Goal: Find specific page/section: Find specific page/section

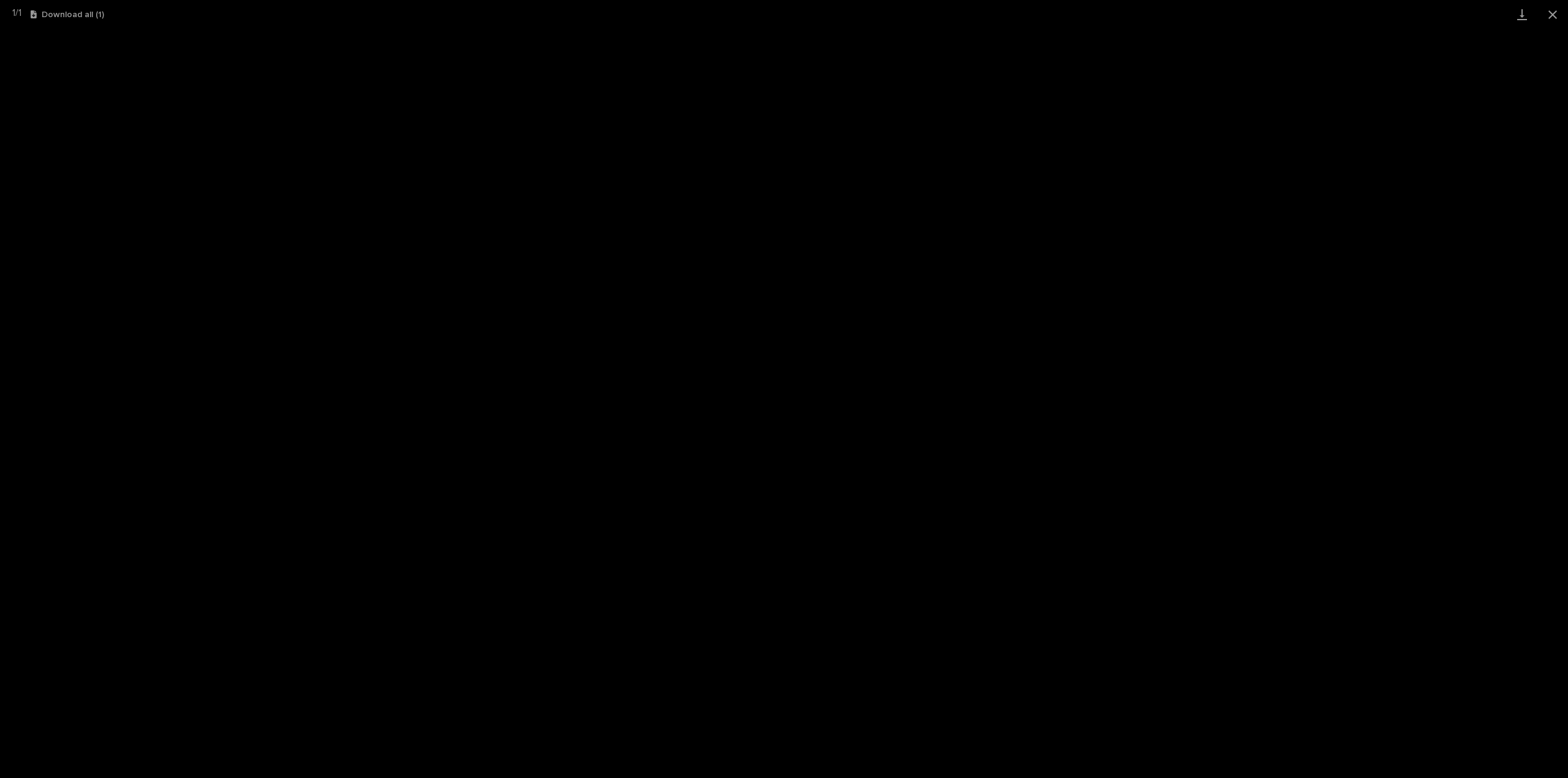
scroll to position [245, 0]
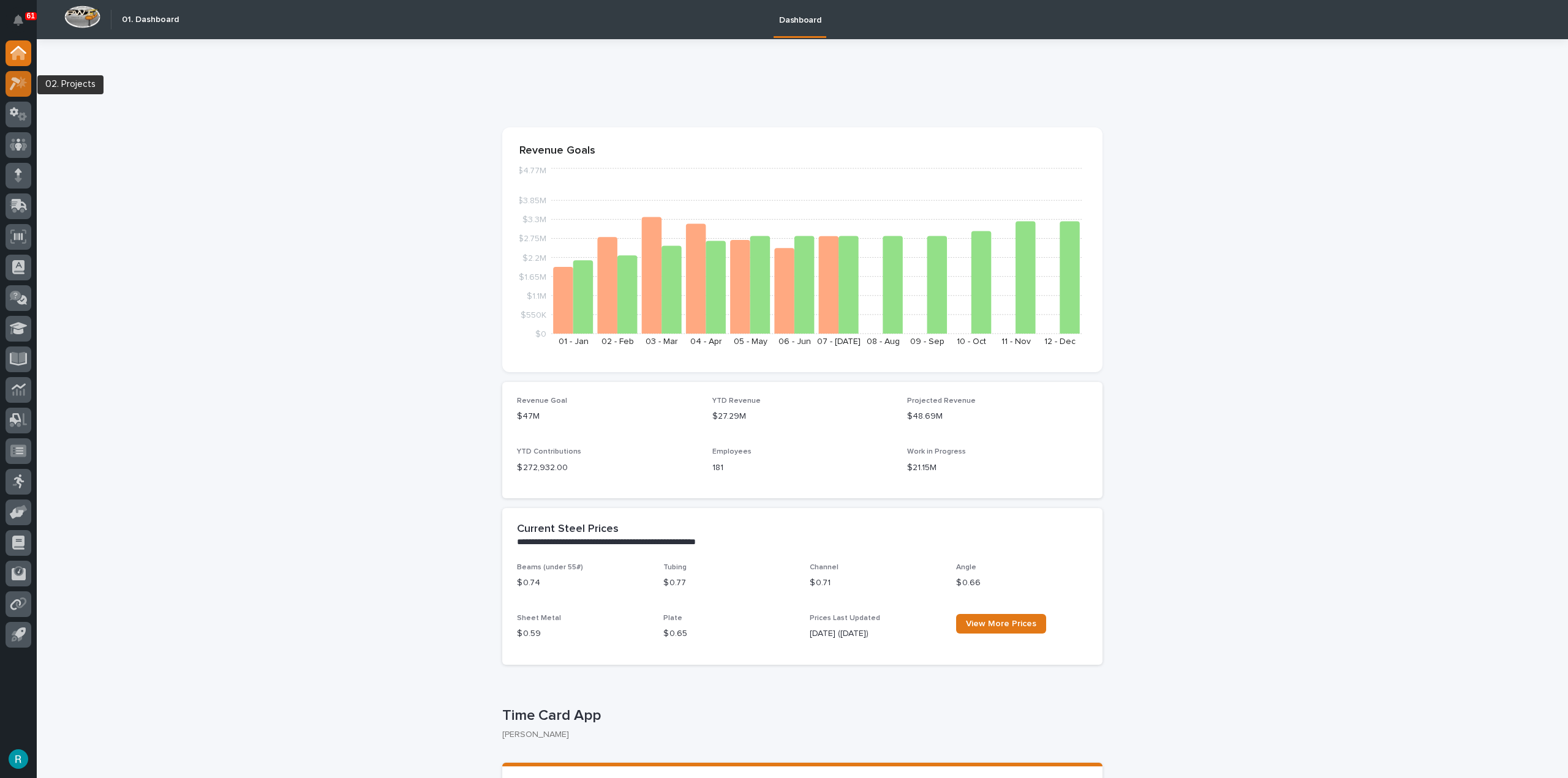
click at [24, 87] on icon at bounding box center [18, 83] width 18 height 14
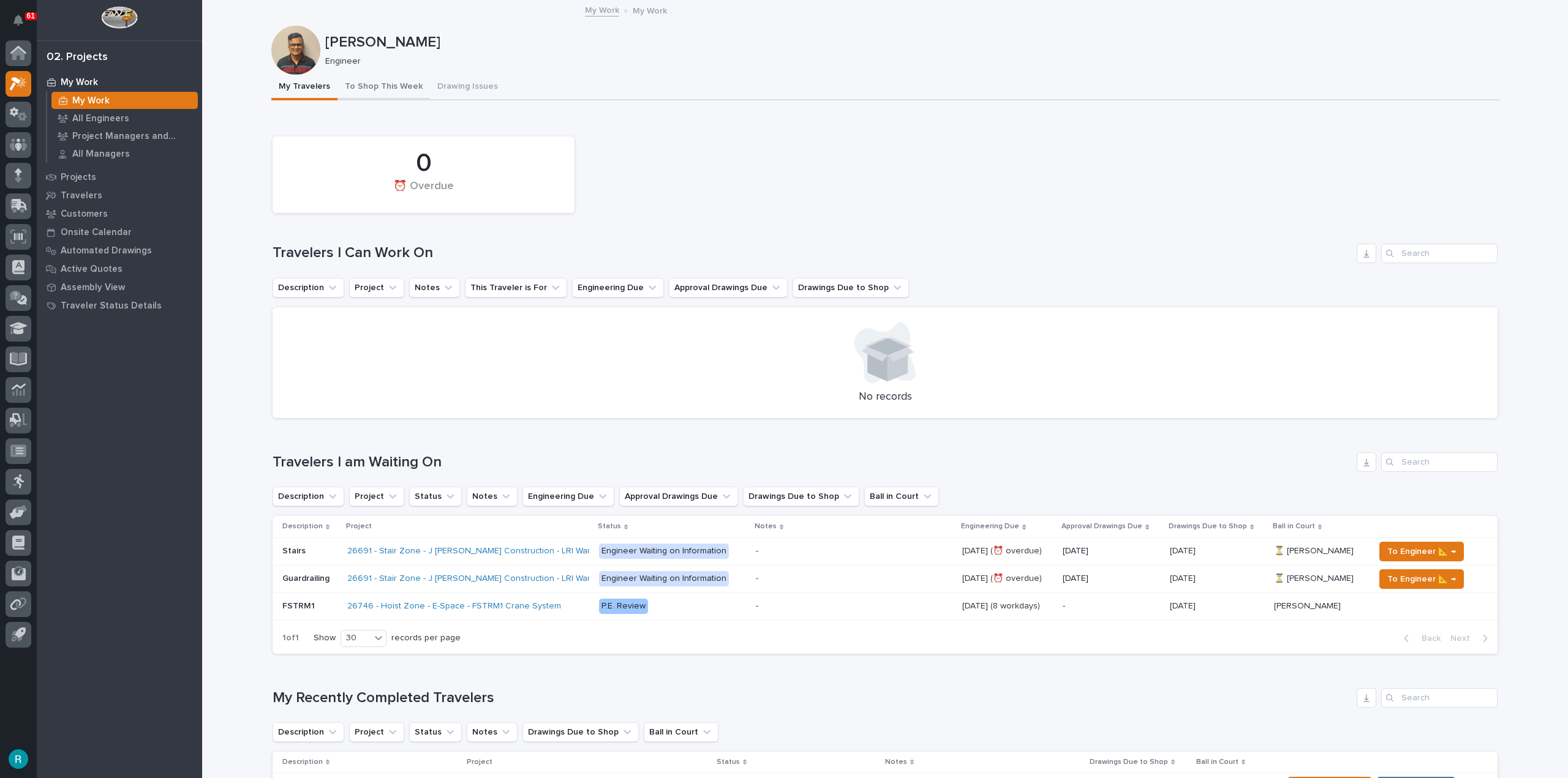
click at [376, 96] on button "To Shop This Week" at bounding box center [383, 87] width 92 height 25
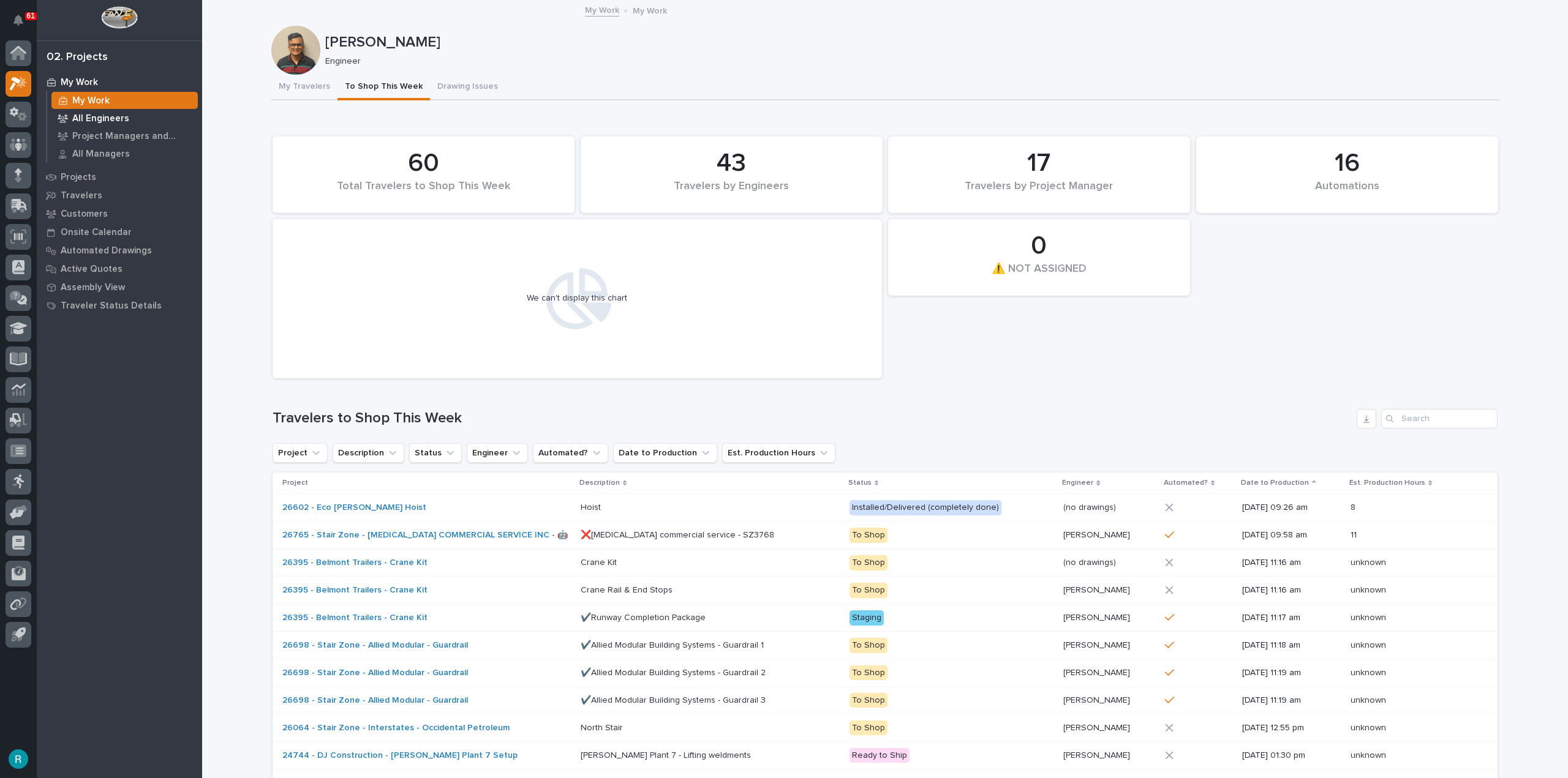
click at [108, 115] on p "All Engineers" at bounding box center [100, 119] width 57 height 11
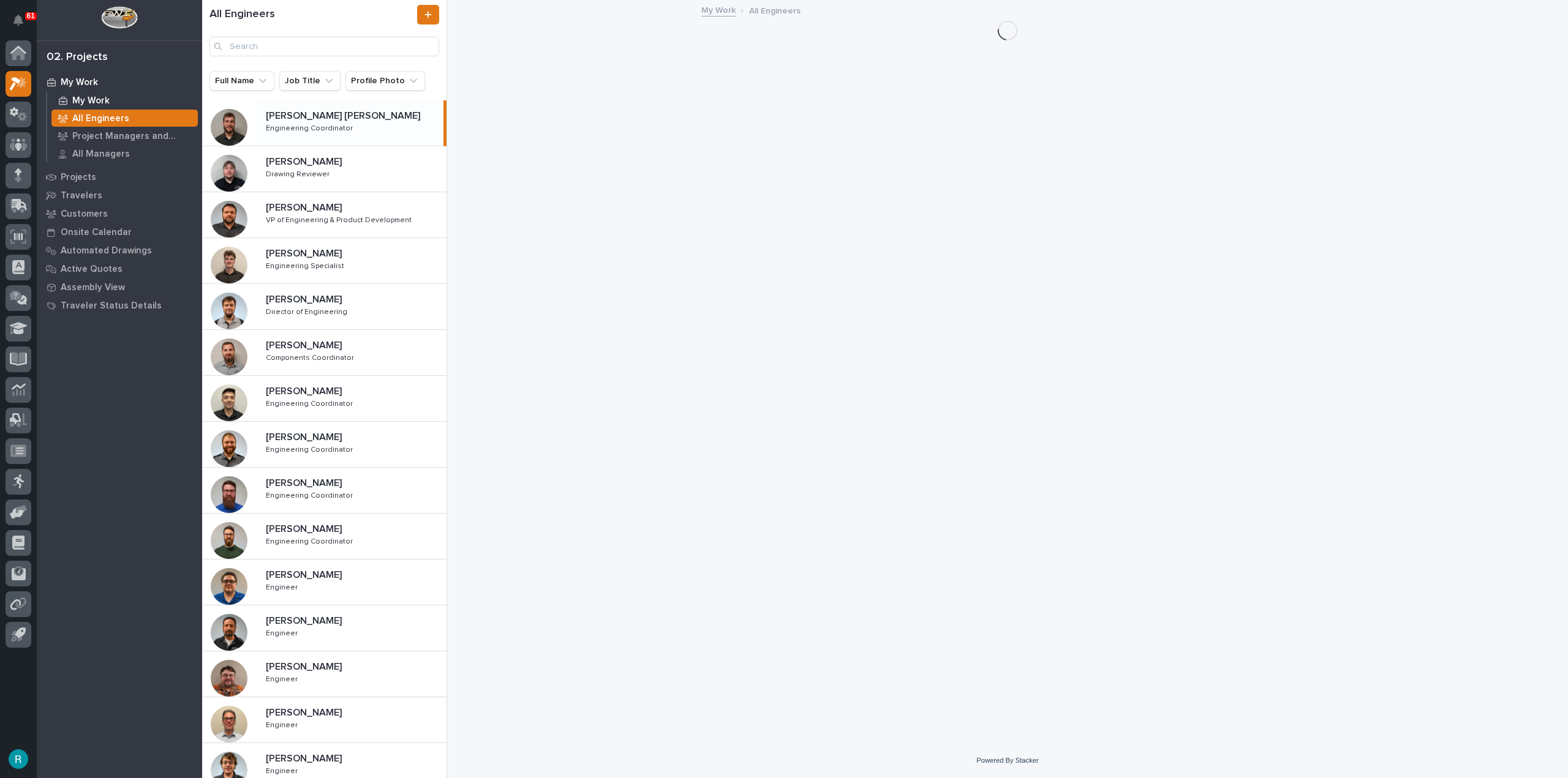
click at [92, 102] on p "My Work" at bounding box center [90, 101] width 38 height 11
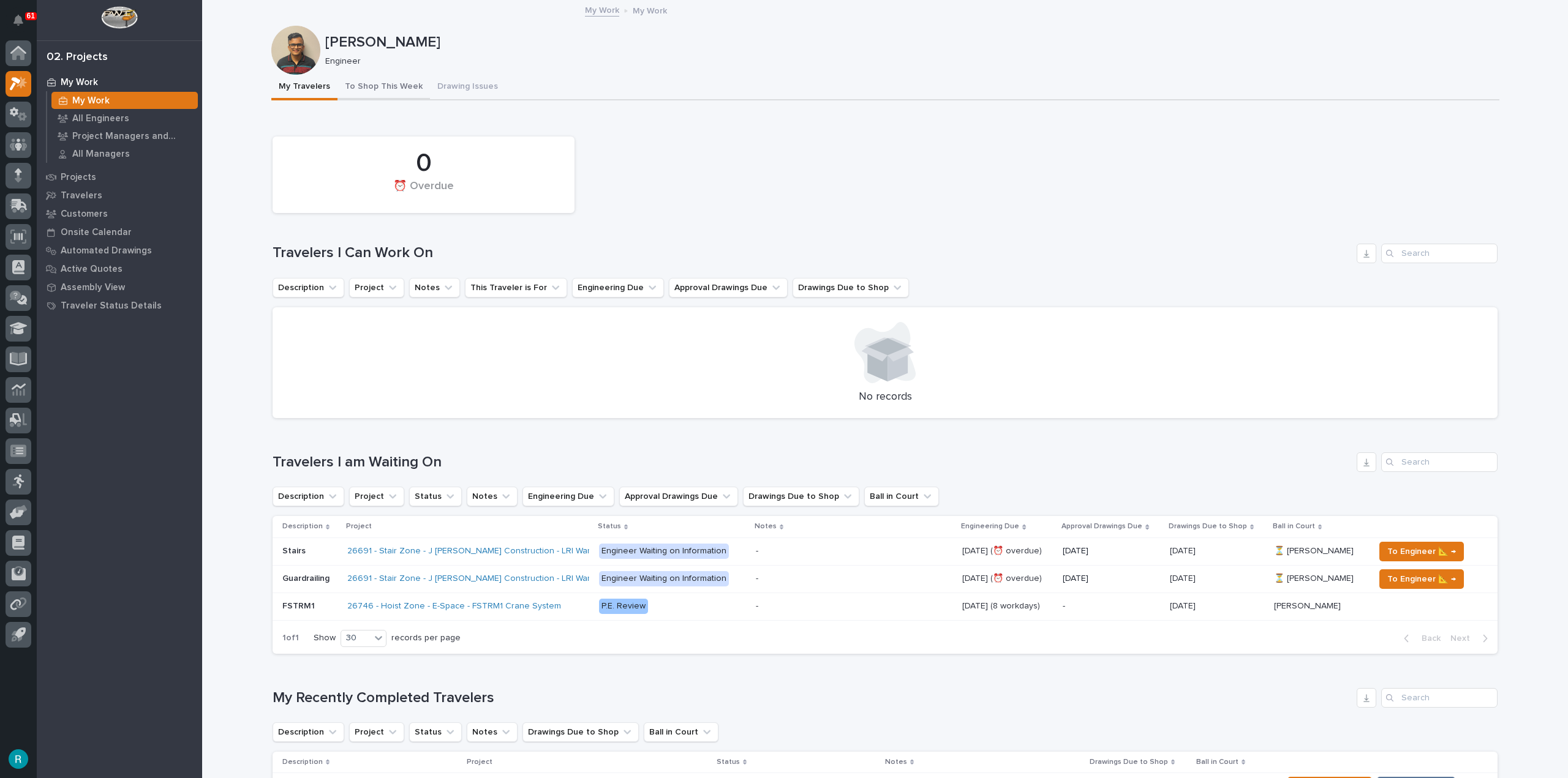
click at [349, 86] on button "To Shop This Week" at bounding box center [383, 87] width 92 height 25
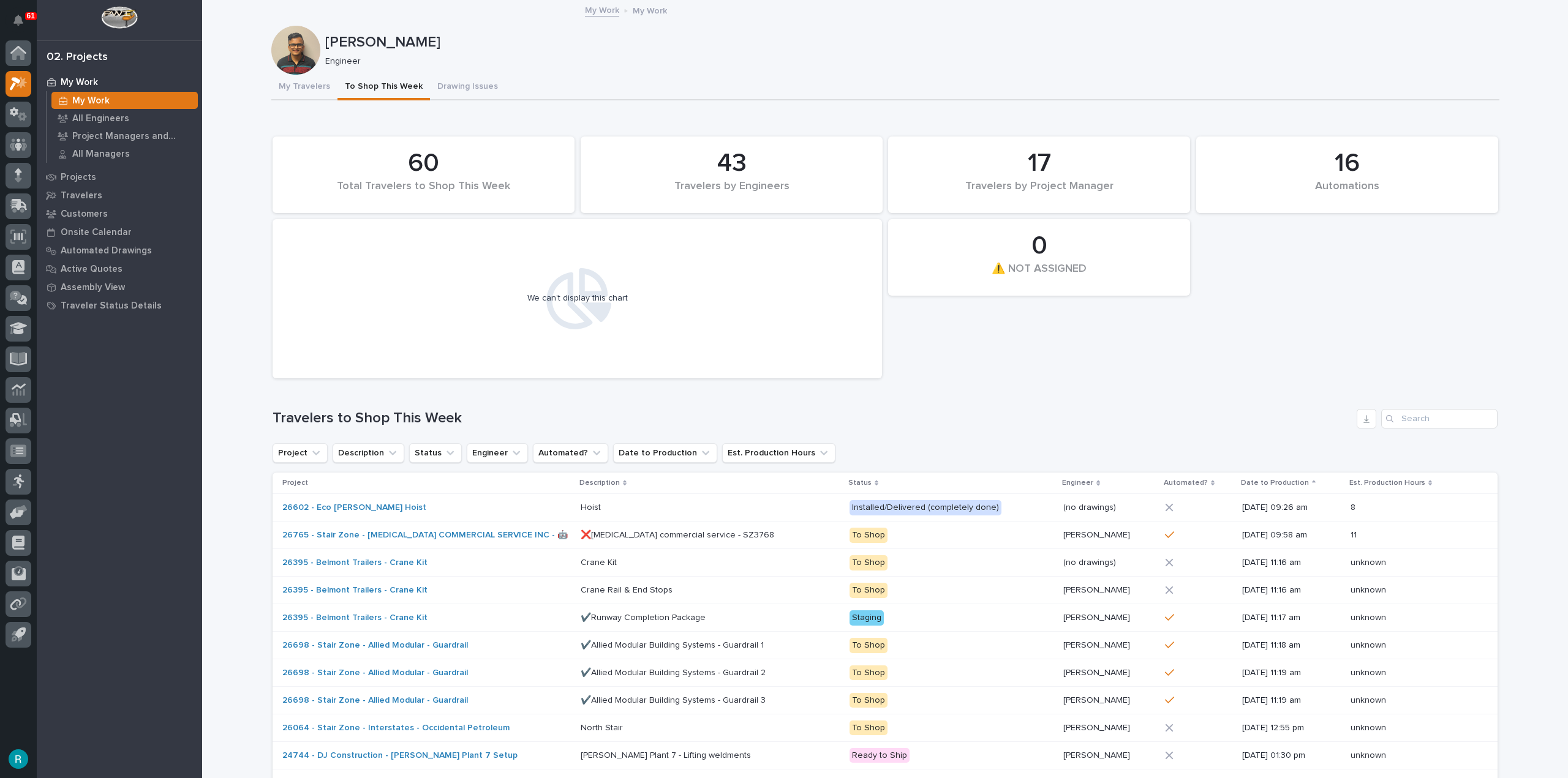
click at [582, 292] on icon at bounding box center [580, 299] width 65 height 61
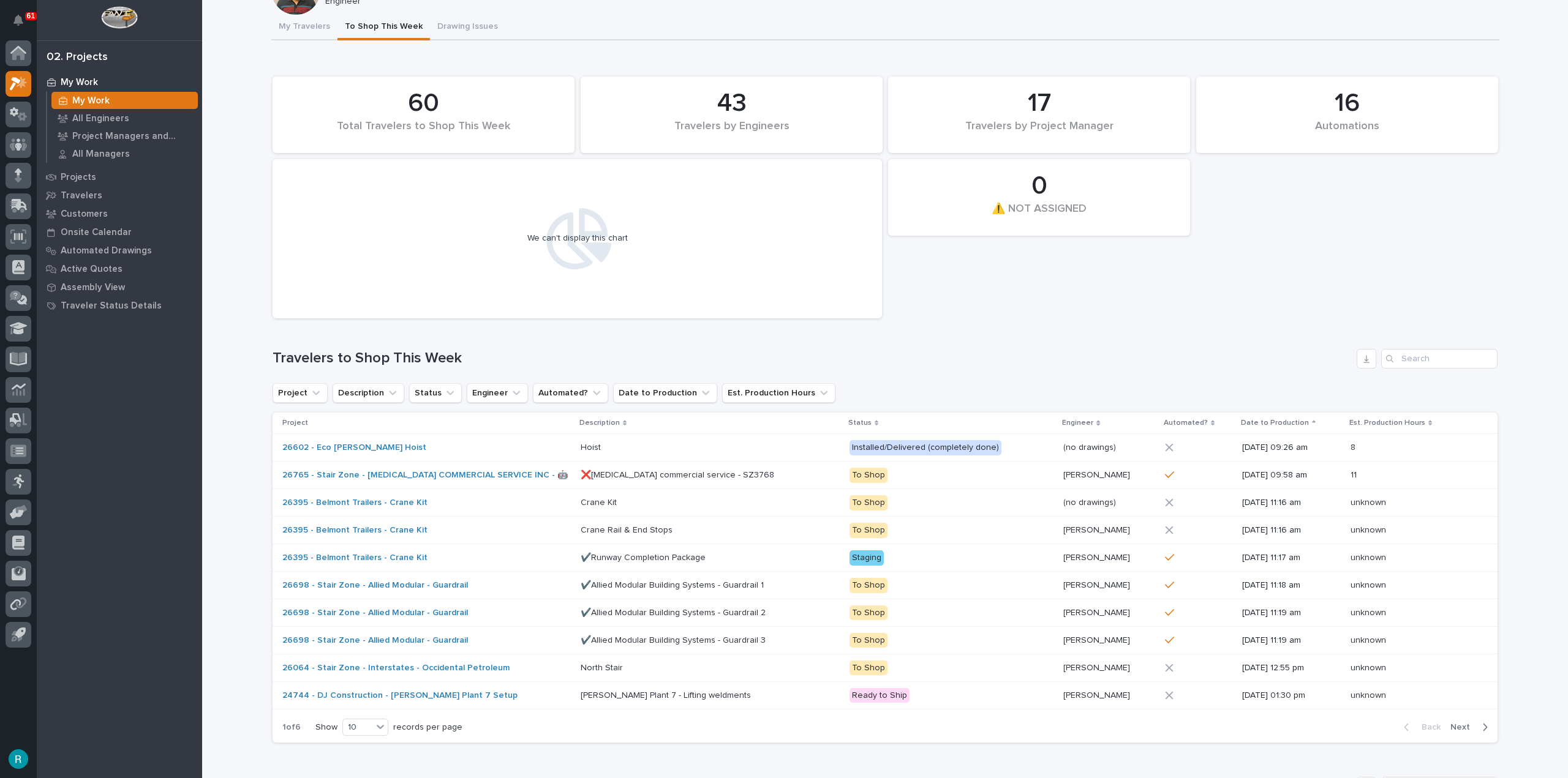
scroll to position [61, 0]
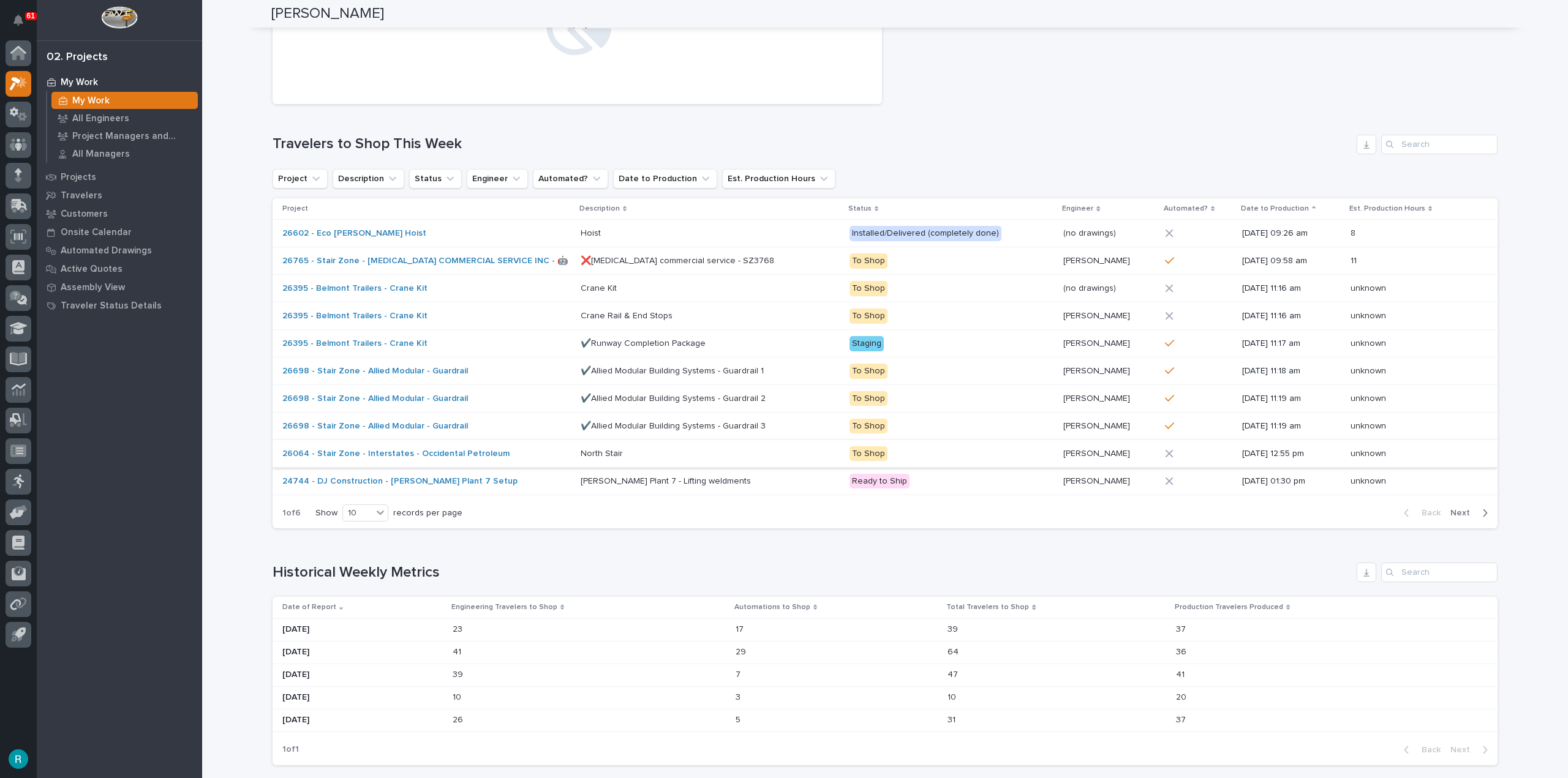
scroll to position [367, 0]
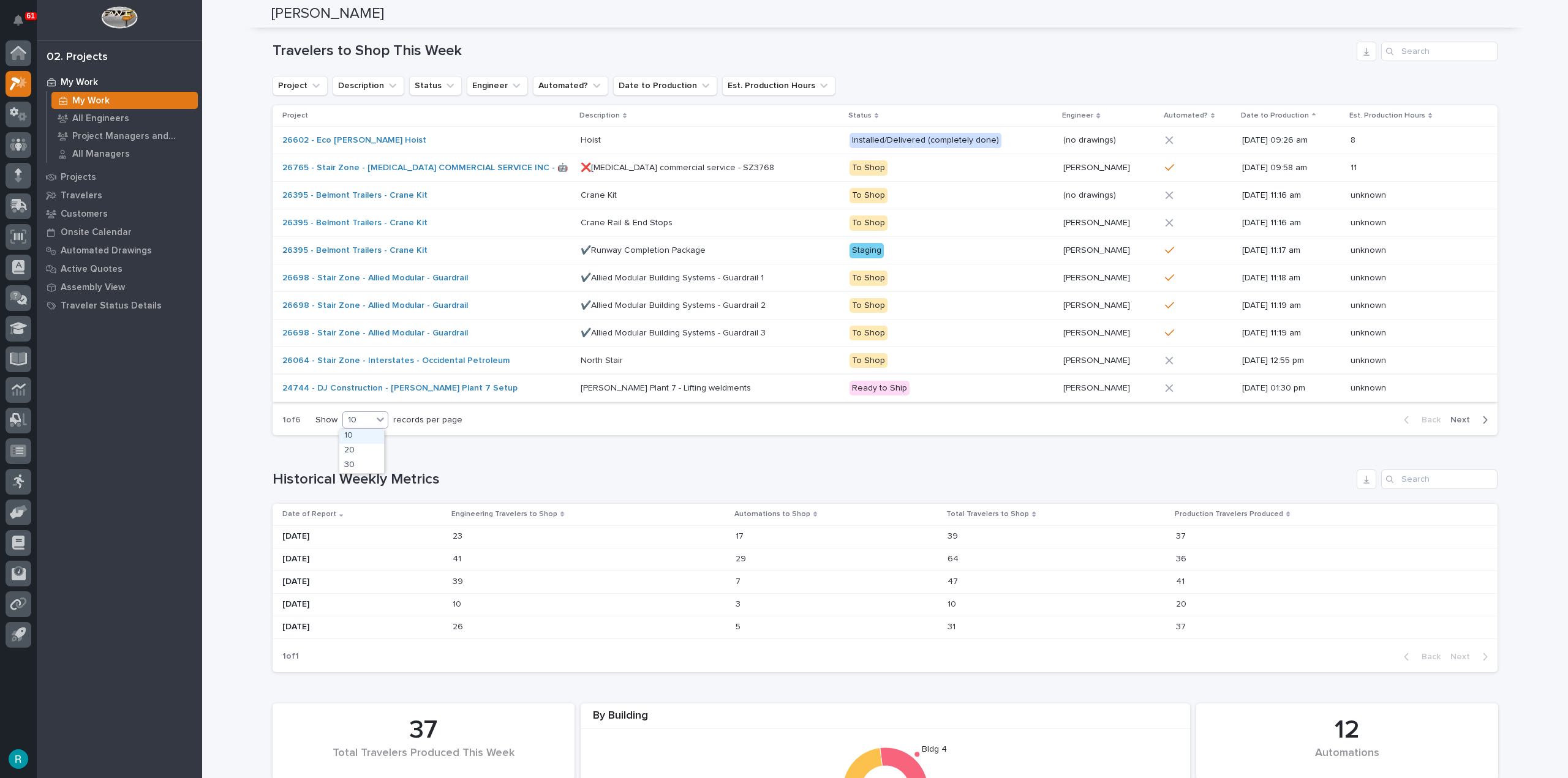
drag, startPoint x: 361, startPoint y: 414, endPoint x: 371, endPoint y: 401, distance: 16.4
click at [362, 414] on div "10" at bounding box center [358, 420] width 29 height 13
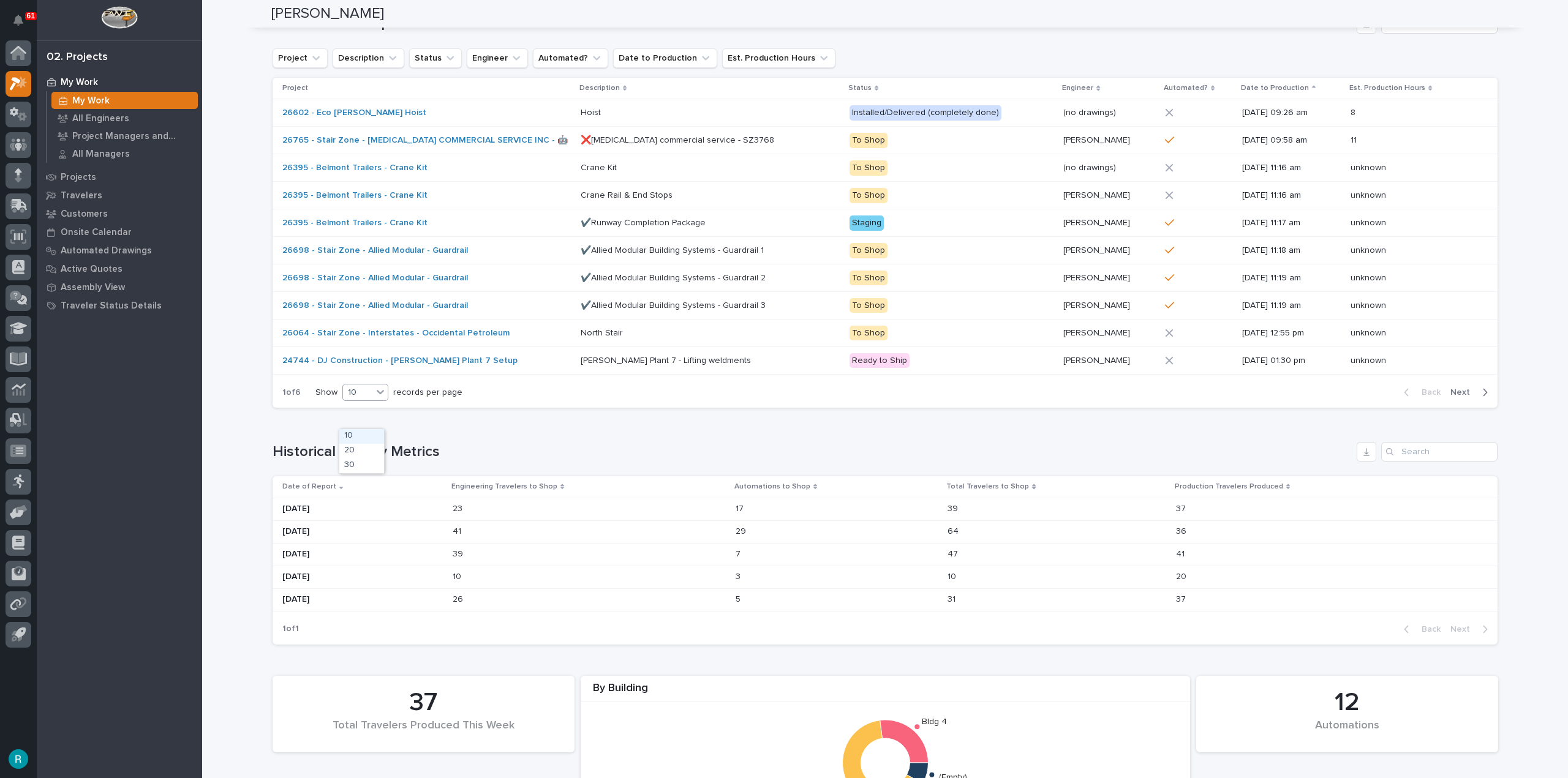
scroll to position [429, 0]
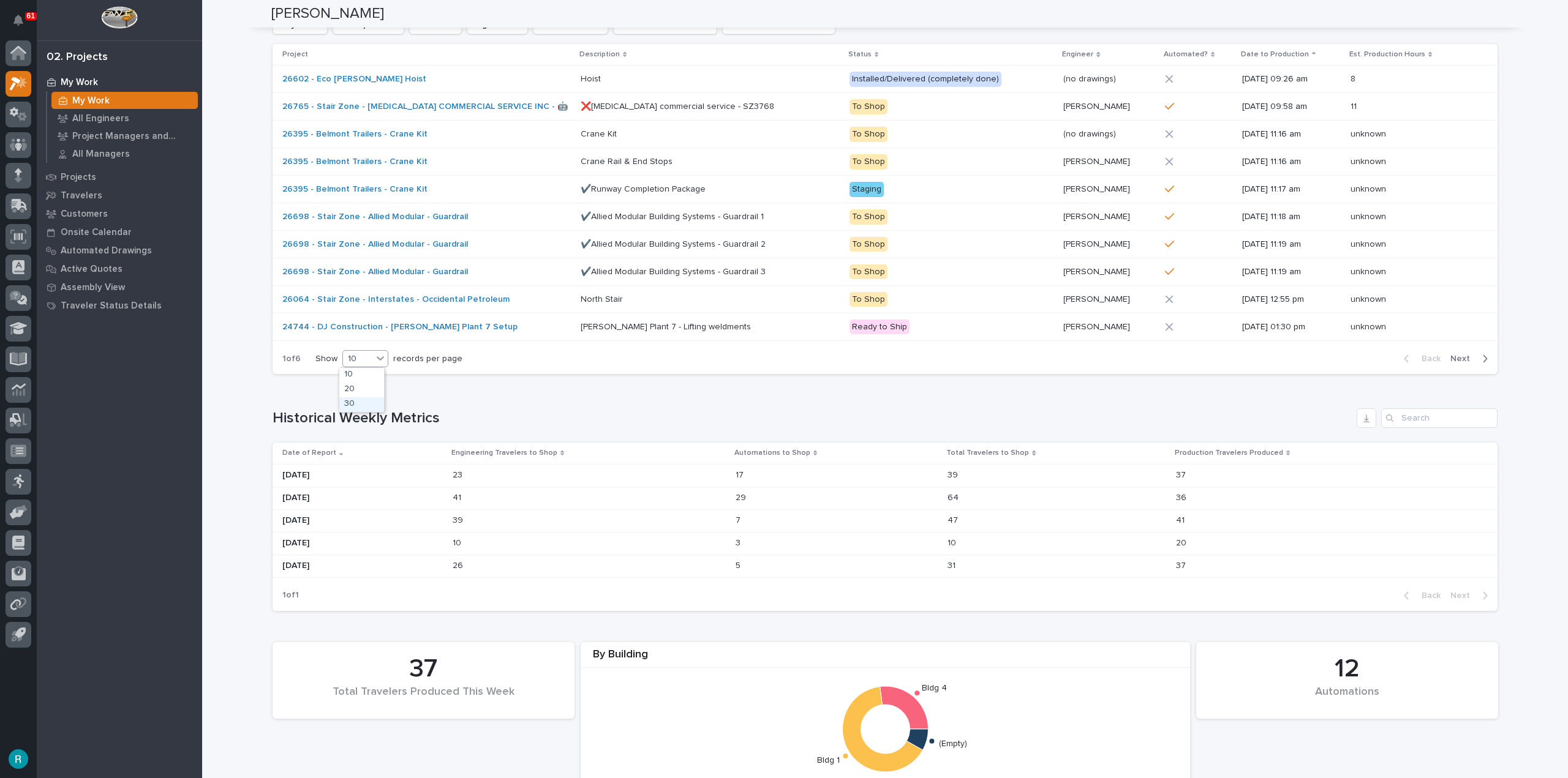
click at [358, 401] on div "30" at bounding box center [361, 405] width 45 height 15
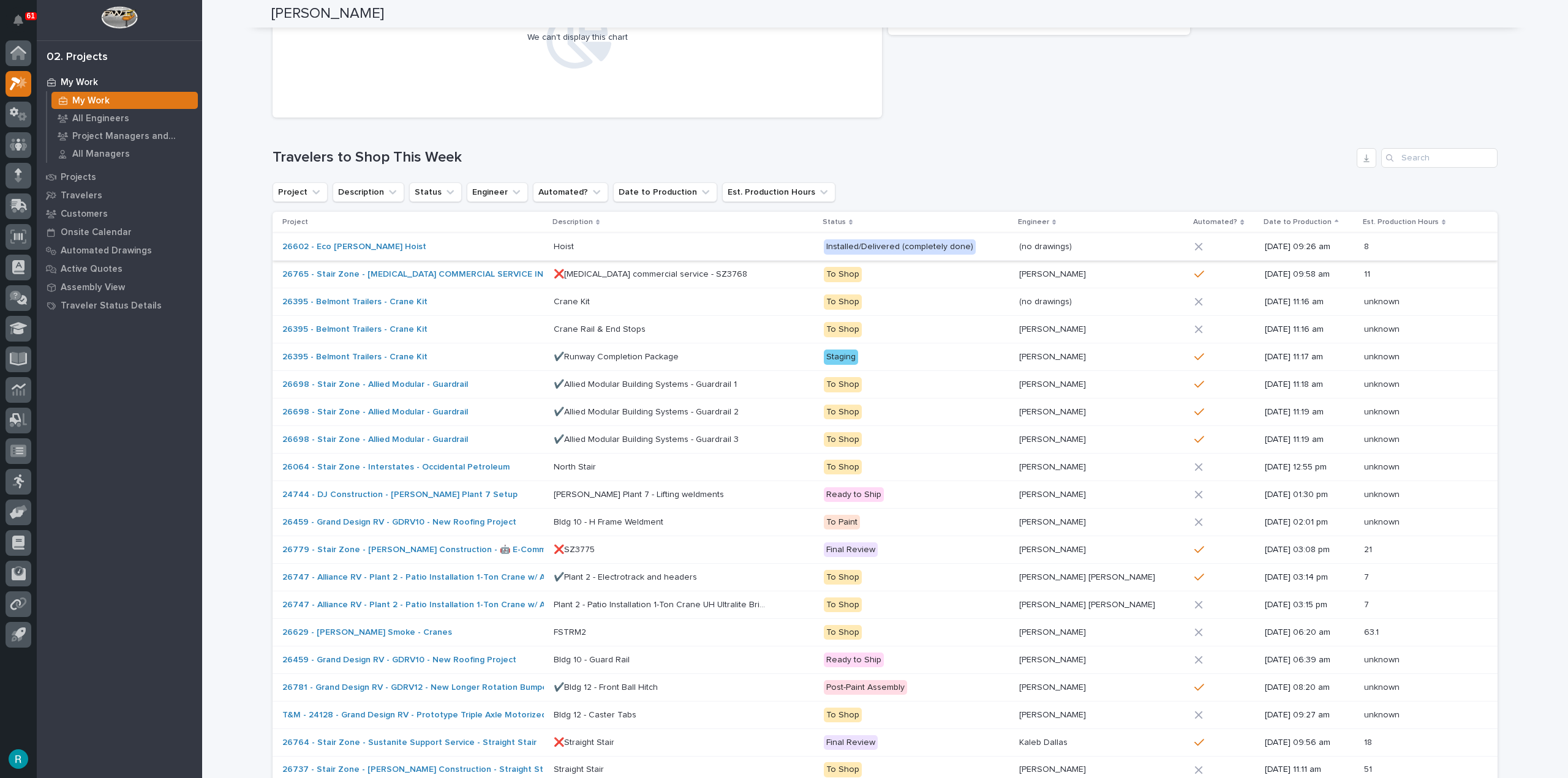
scroll to position [245, 0]
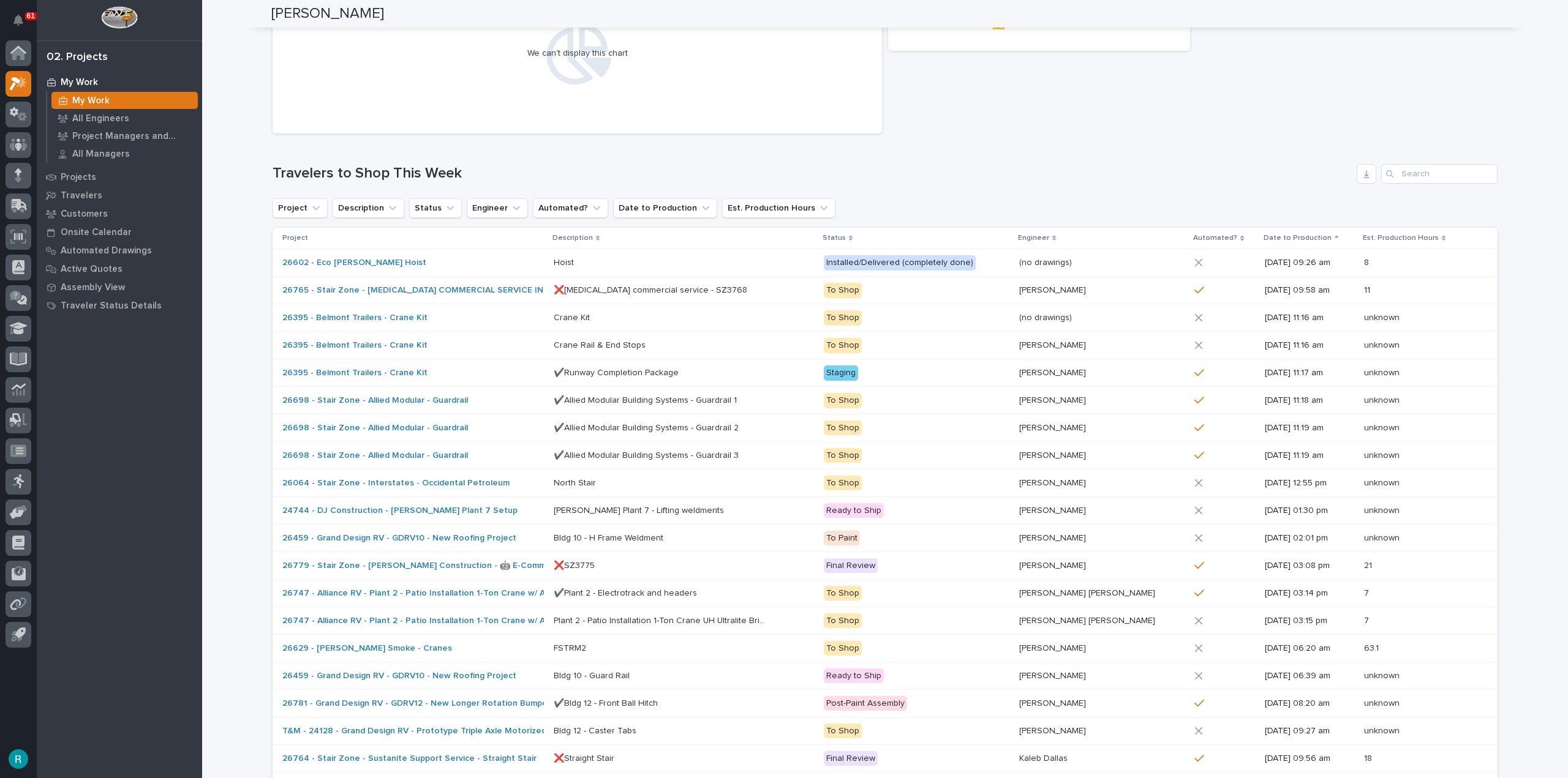
click at [1050, 243] on p "Engineer" at bounding box center [1034, 238] width 32 height 13
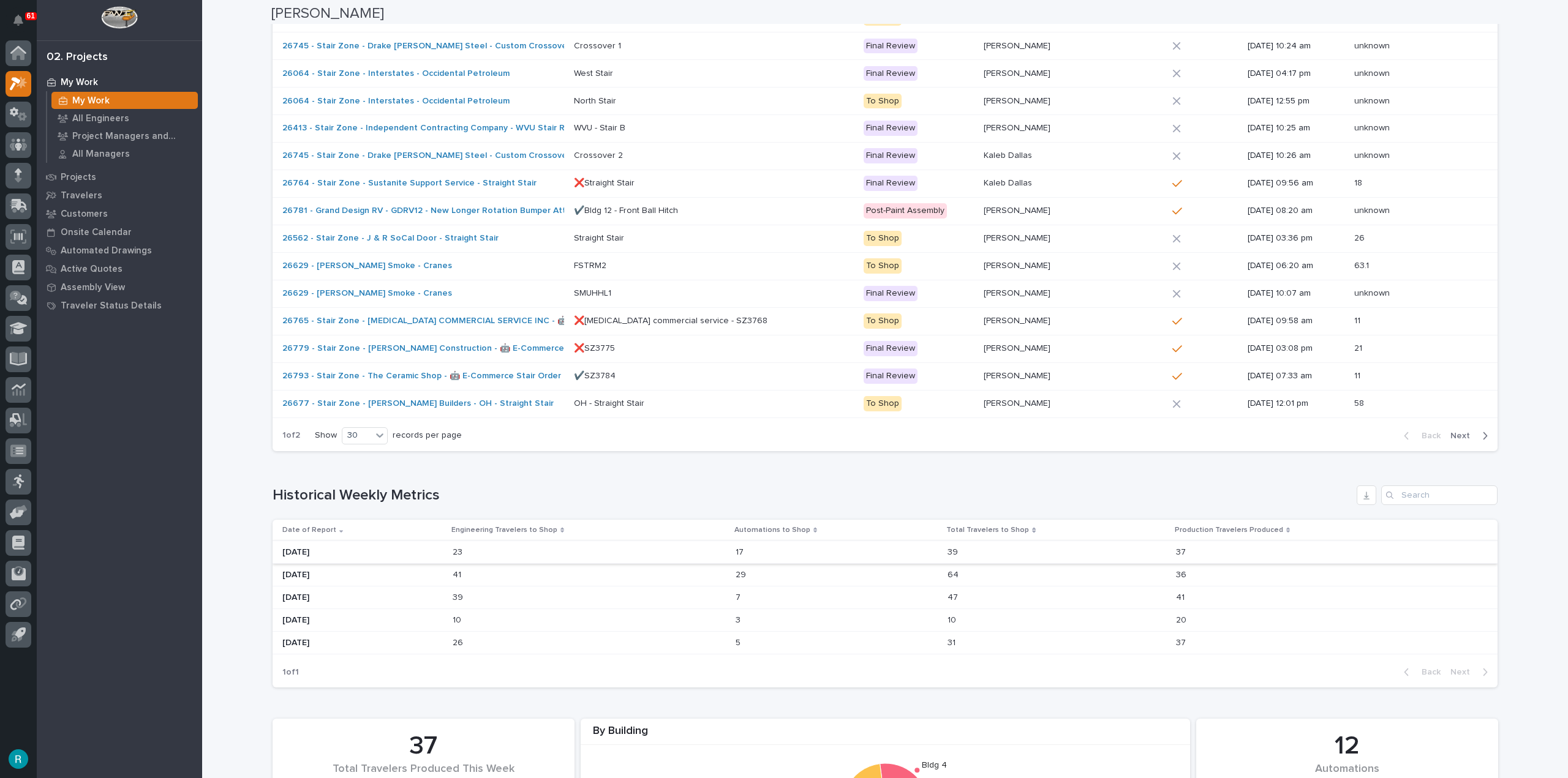
scroll to position [918, 0]
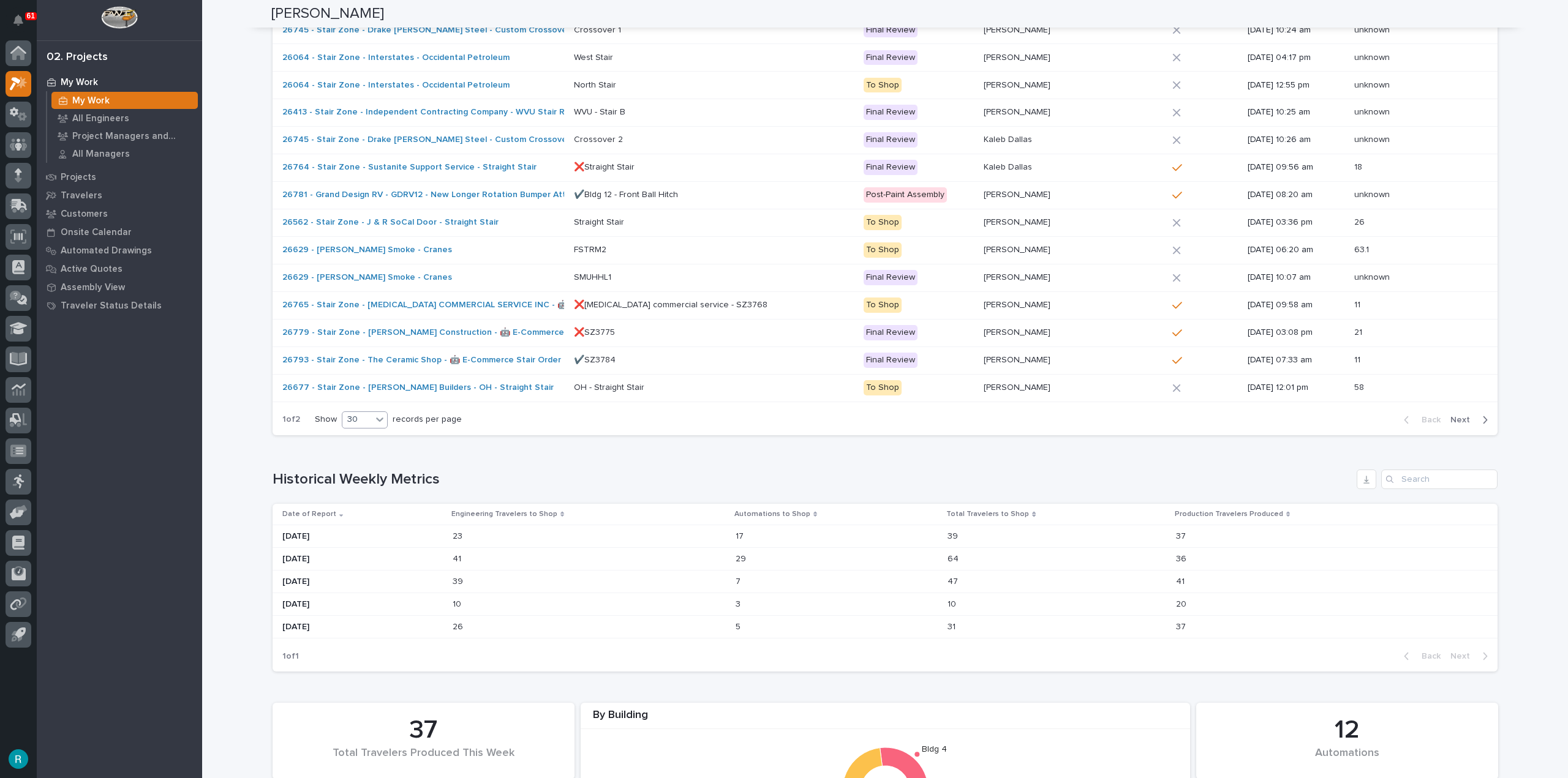
click at [358, 425] on div "30" at bounding box center [357, 420] width 29 height 13
click at [1470, 418] on span "Next" at bounding box center [1463, 420] width 27 height 11
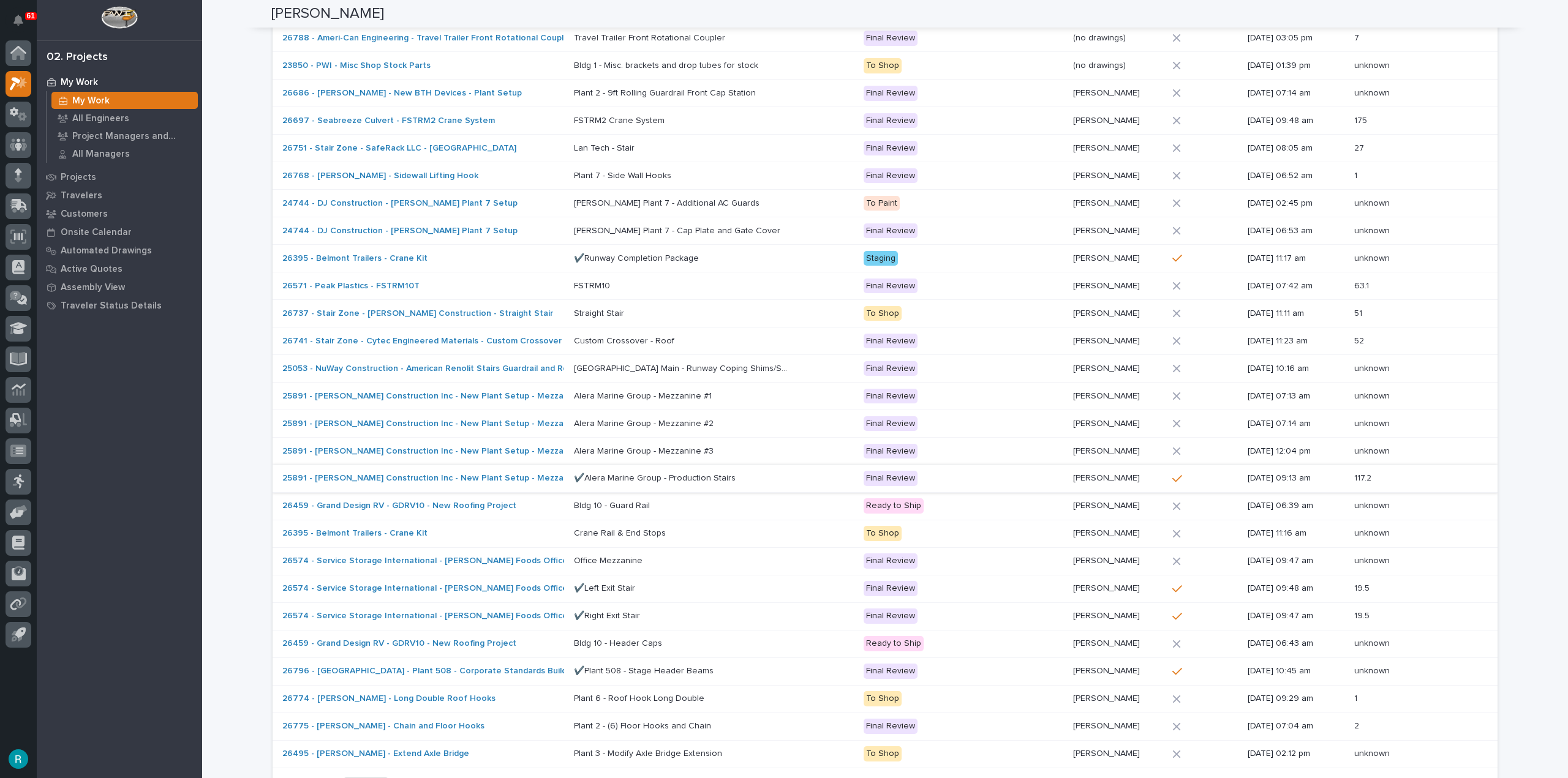
scroll to position [551, 0]
click at [1027, 369] on p "Final Review" at bounding box center [963, 370] width 199 height 15
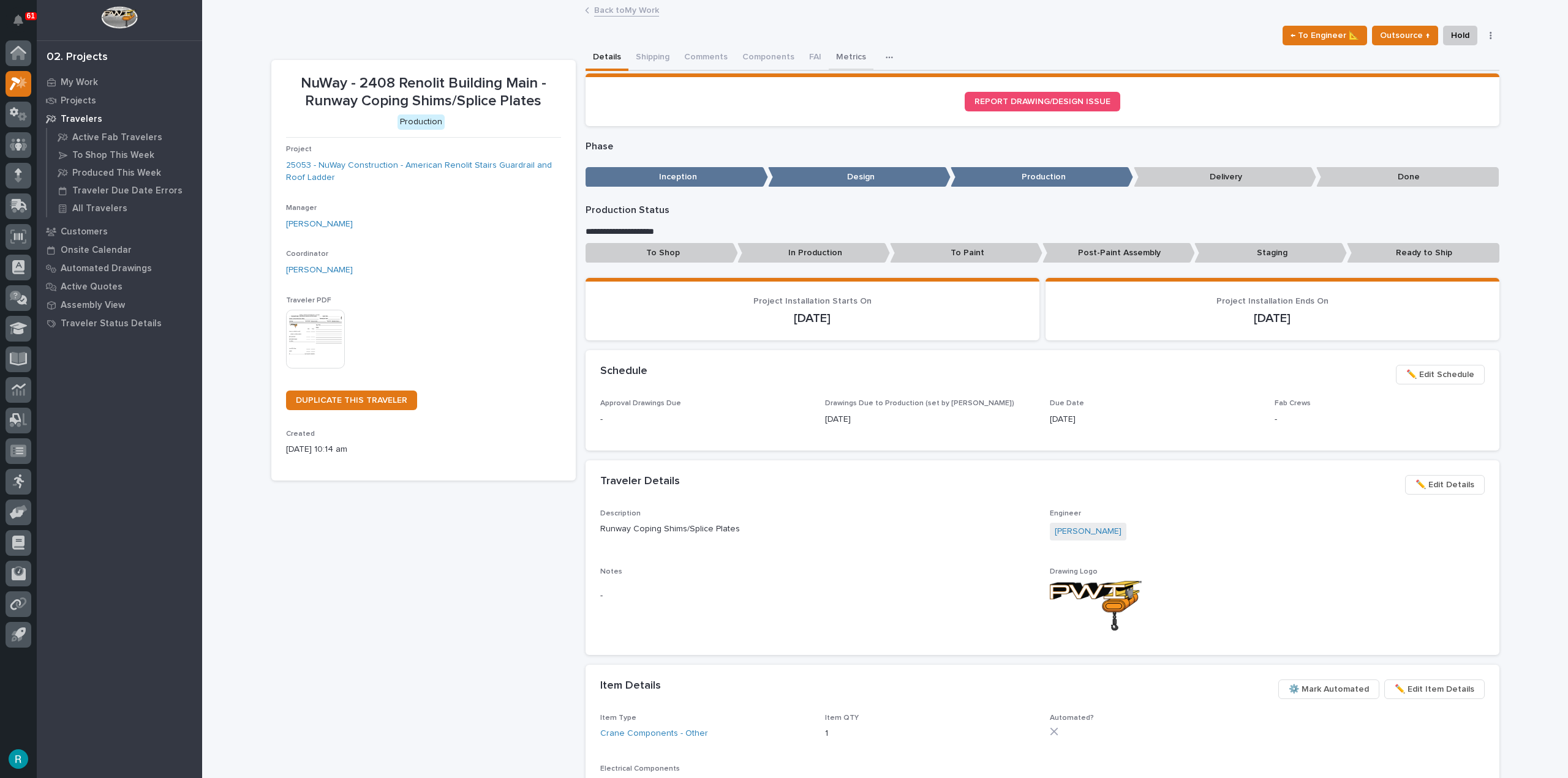
click at [835, 54] on button "Metrics" at bounding box center [851, 58] width 45 height 25
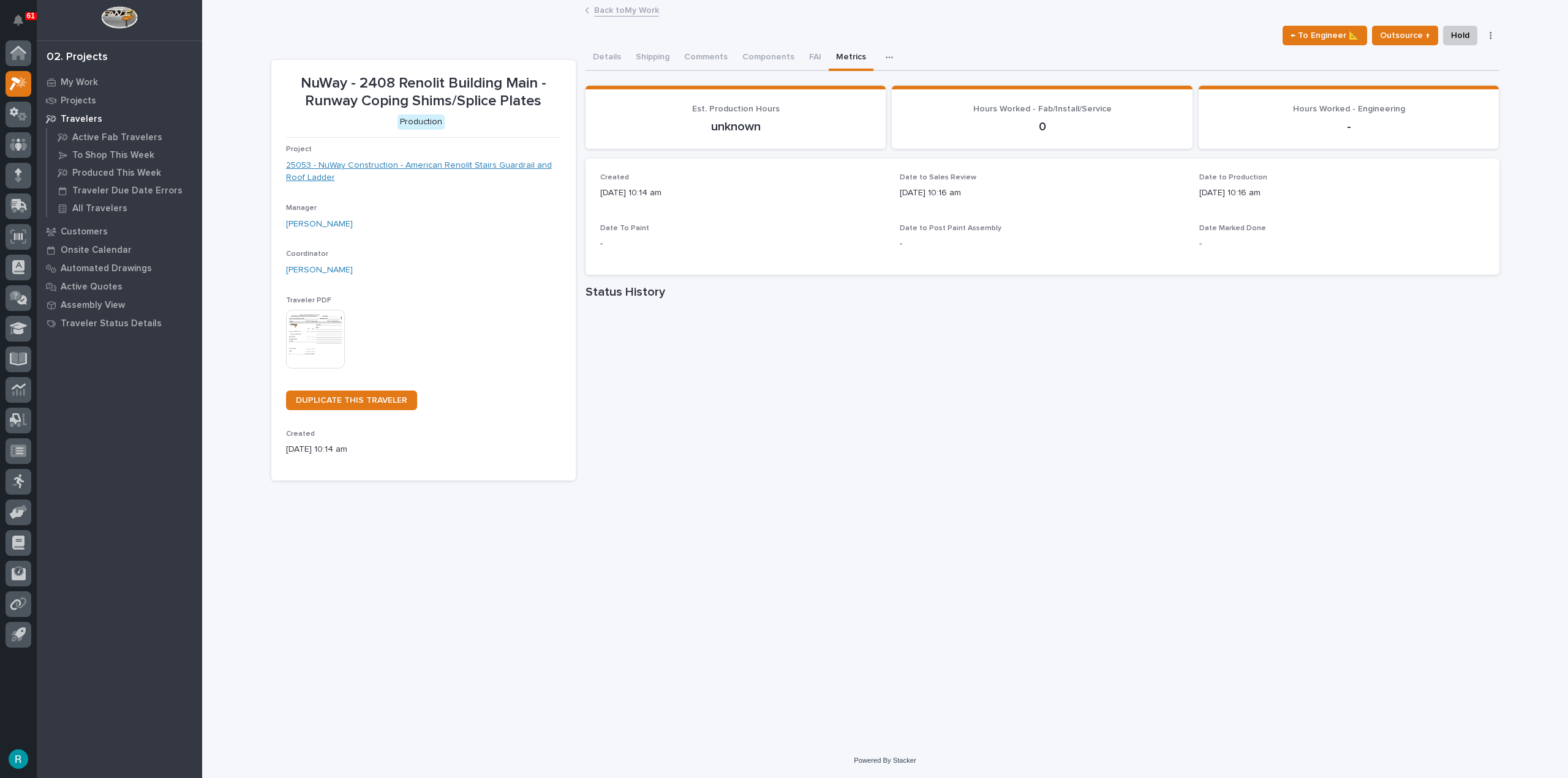
click at [529, 173] on link "25053 - NuWay Construction - American Renolit Stairs Guardrail and Roof Ladder" at bounding box center [423, 171] width 275 height 25
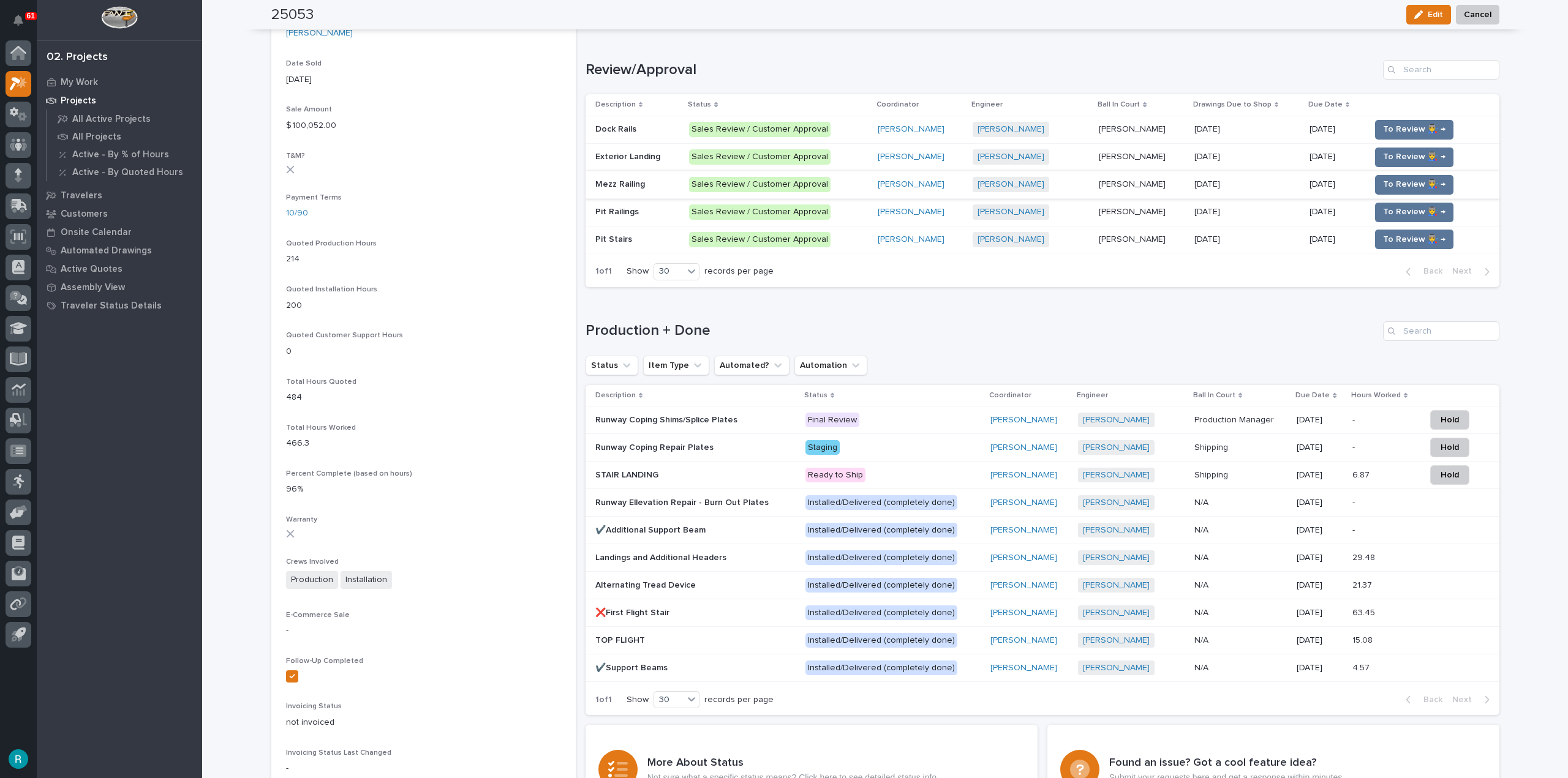
scroll to position [490, 0]
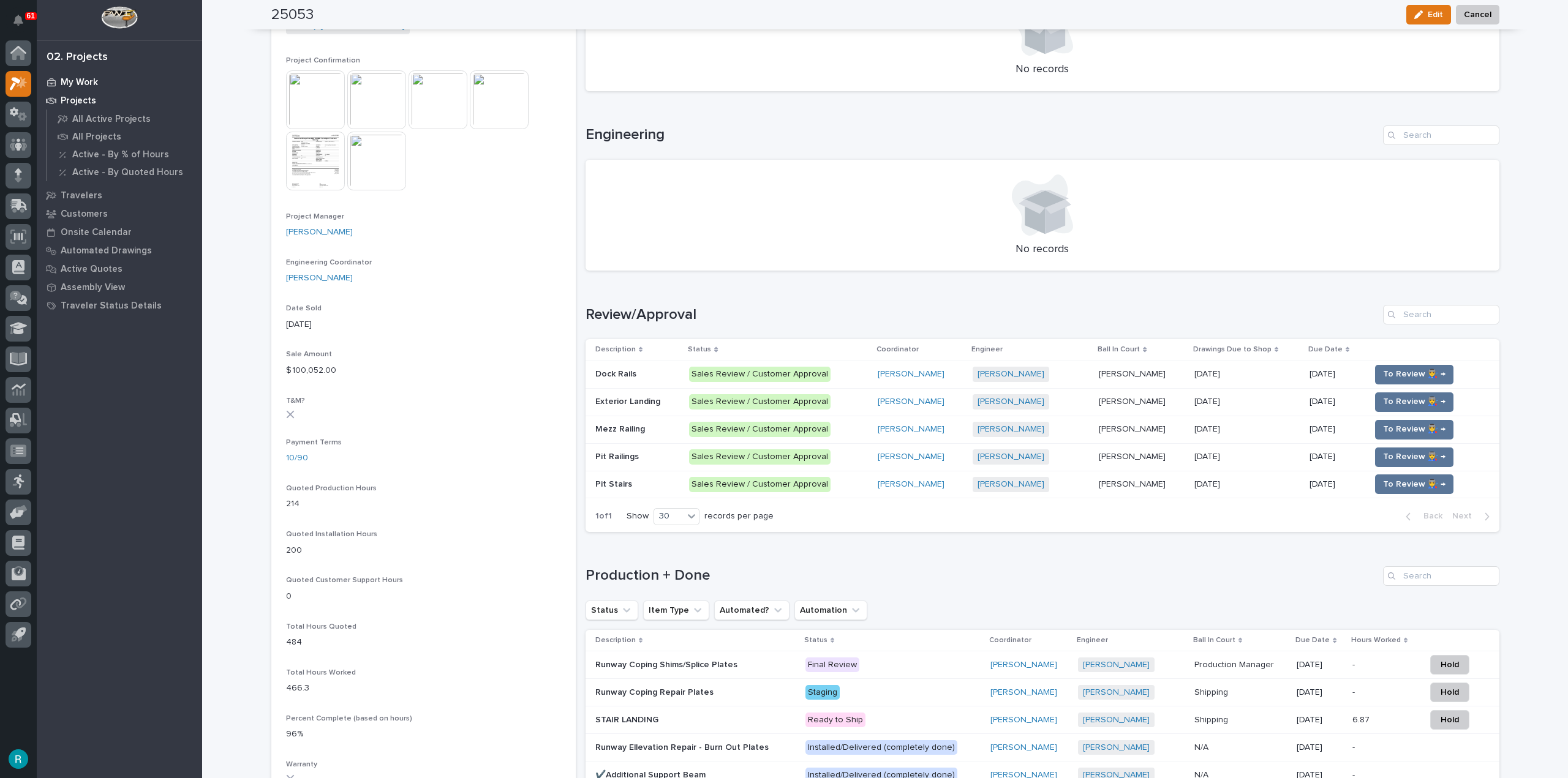
click at [89, 74] on div "My Work" at bounding box center [119, 83] width 159 height 18
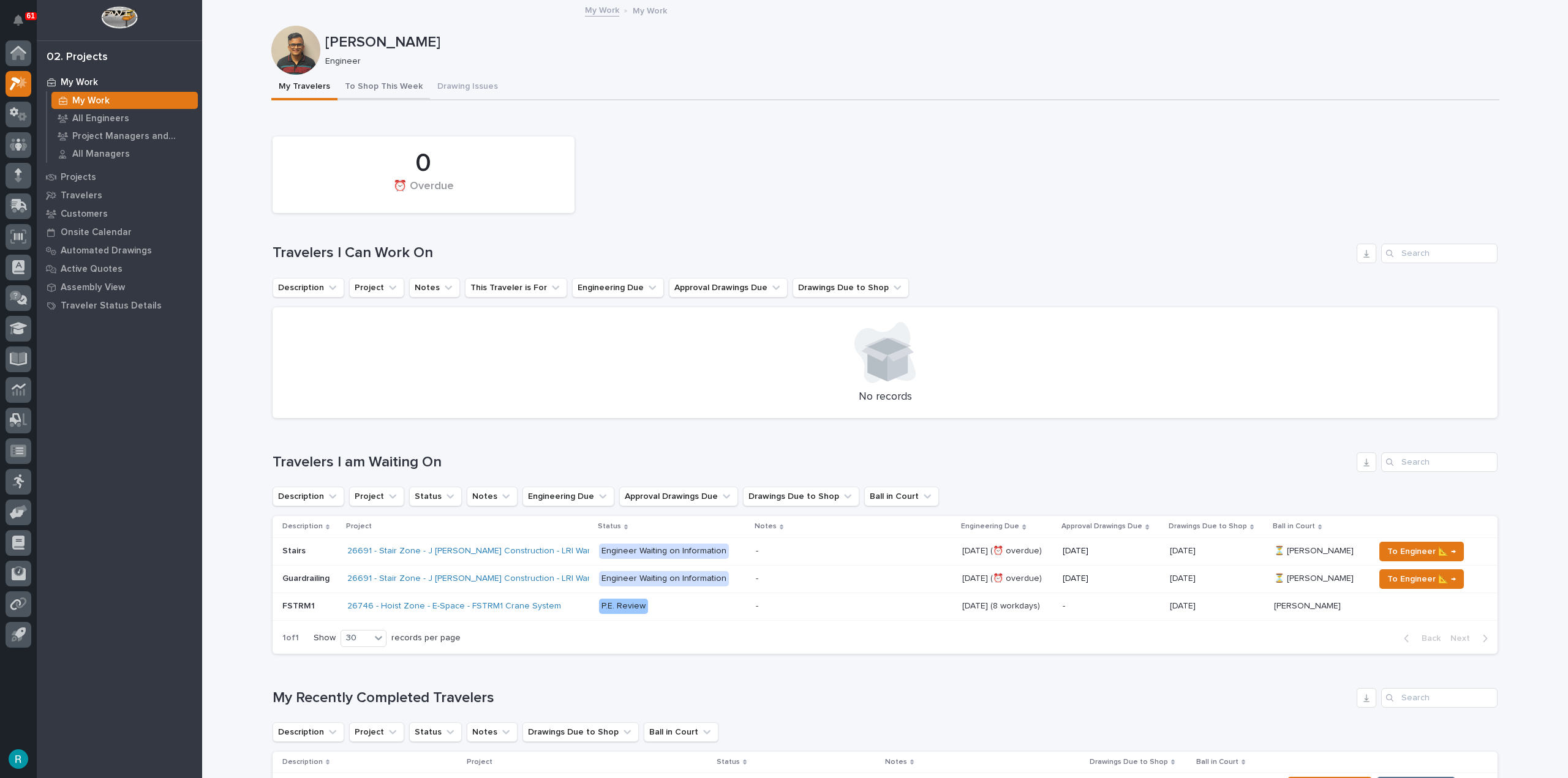
click at [359, 83] on button "To Shop This Week" at bounding box center [383, 87] width 92 height 25
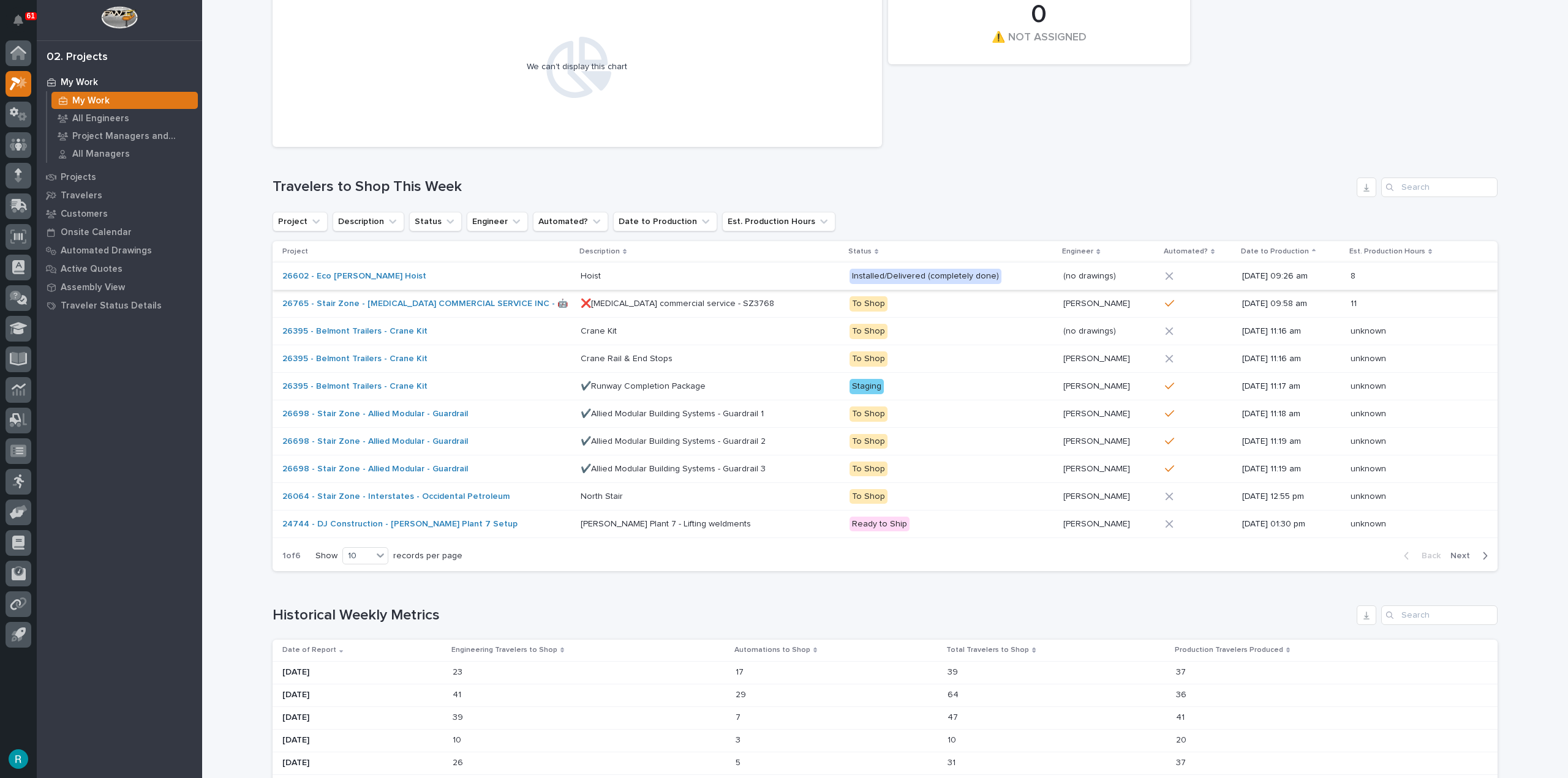
scroll to position [245, 0]
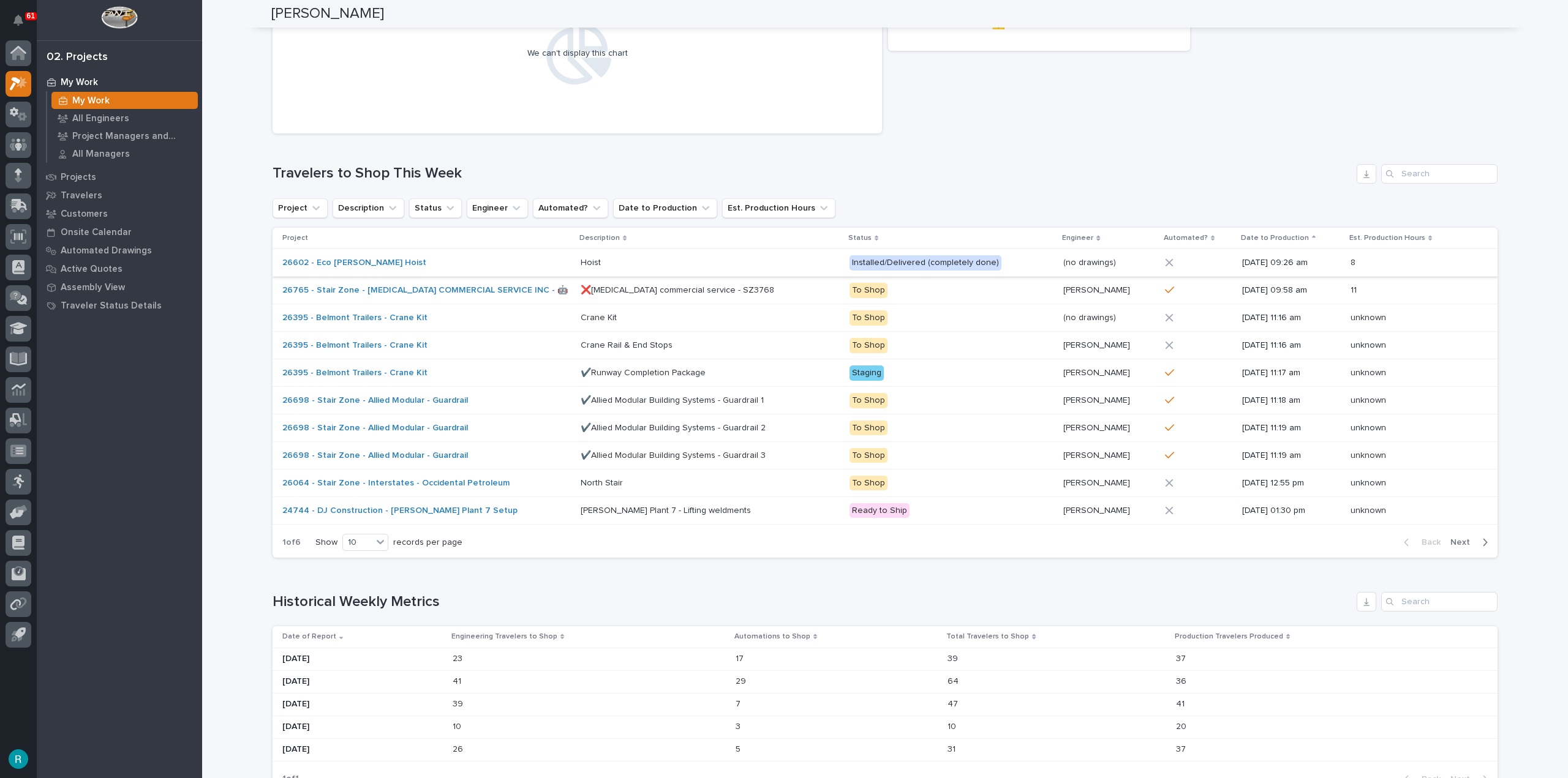
click at [1062, 232] on p "Engineer" at bounding box center [1078, 238] width 32 height 13
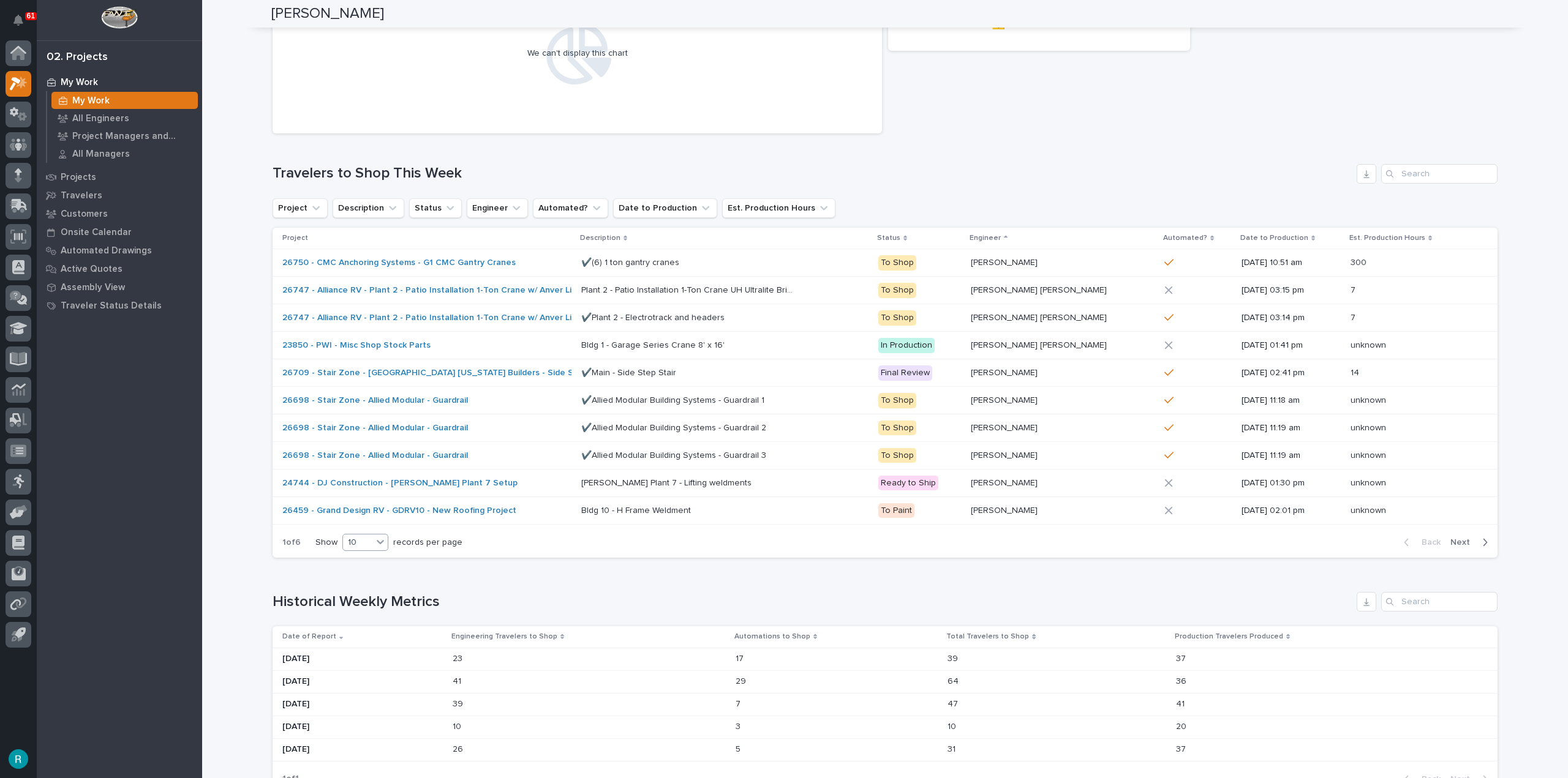
click at [374, 539] on icon at bounding box center [380, 542] width 12 height 12
click at [362, 585] on div "30" at bounding box center [361, 588] width 45 height 15
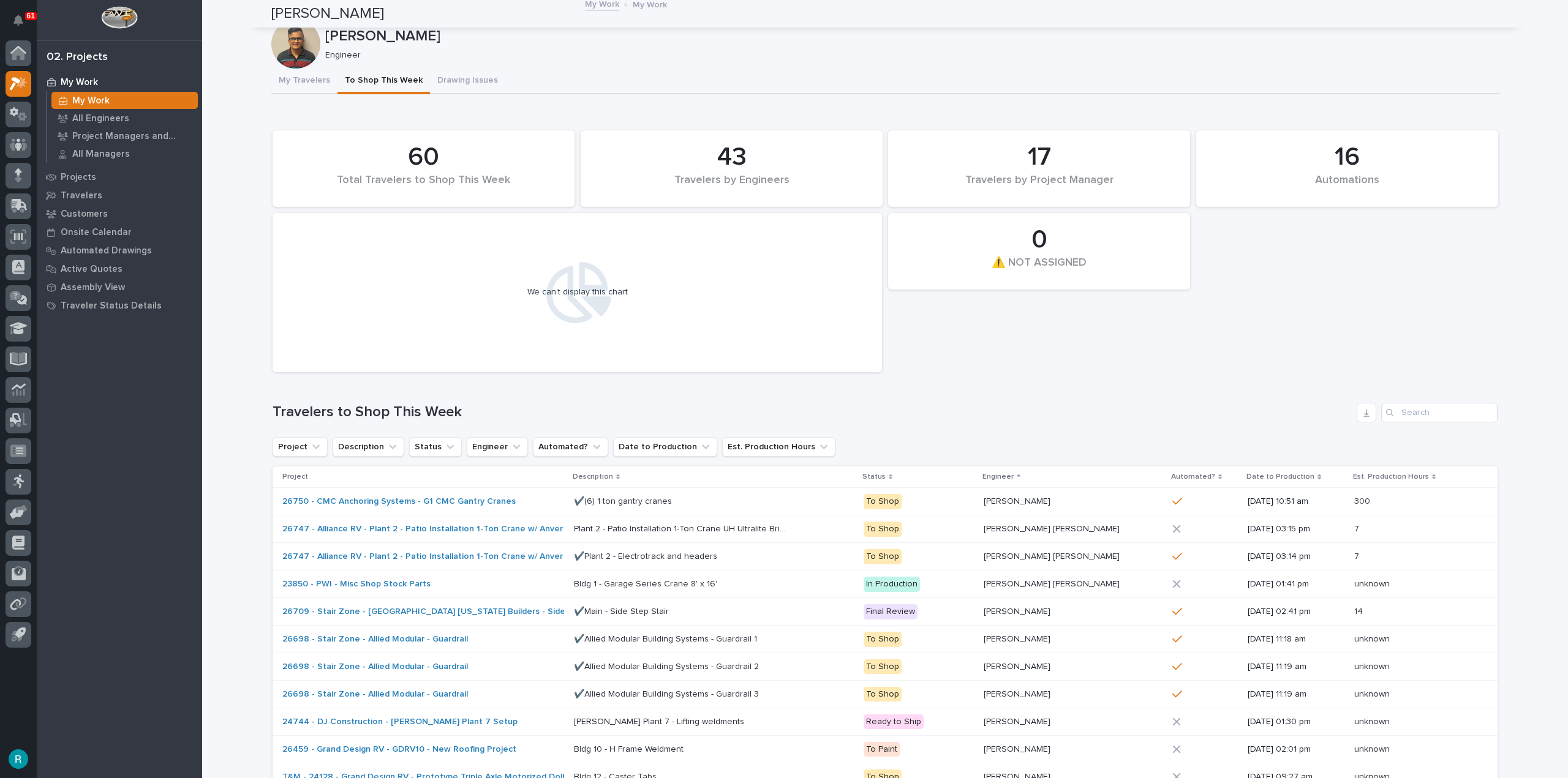
scroll to position [0, 0]
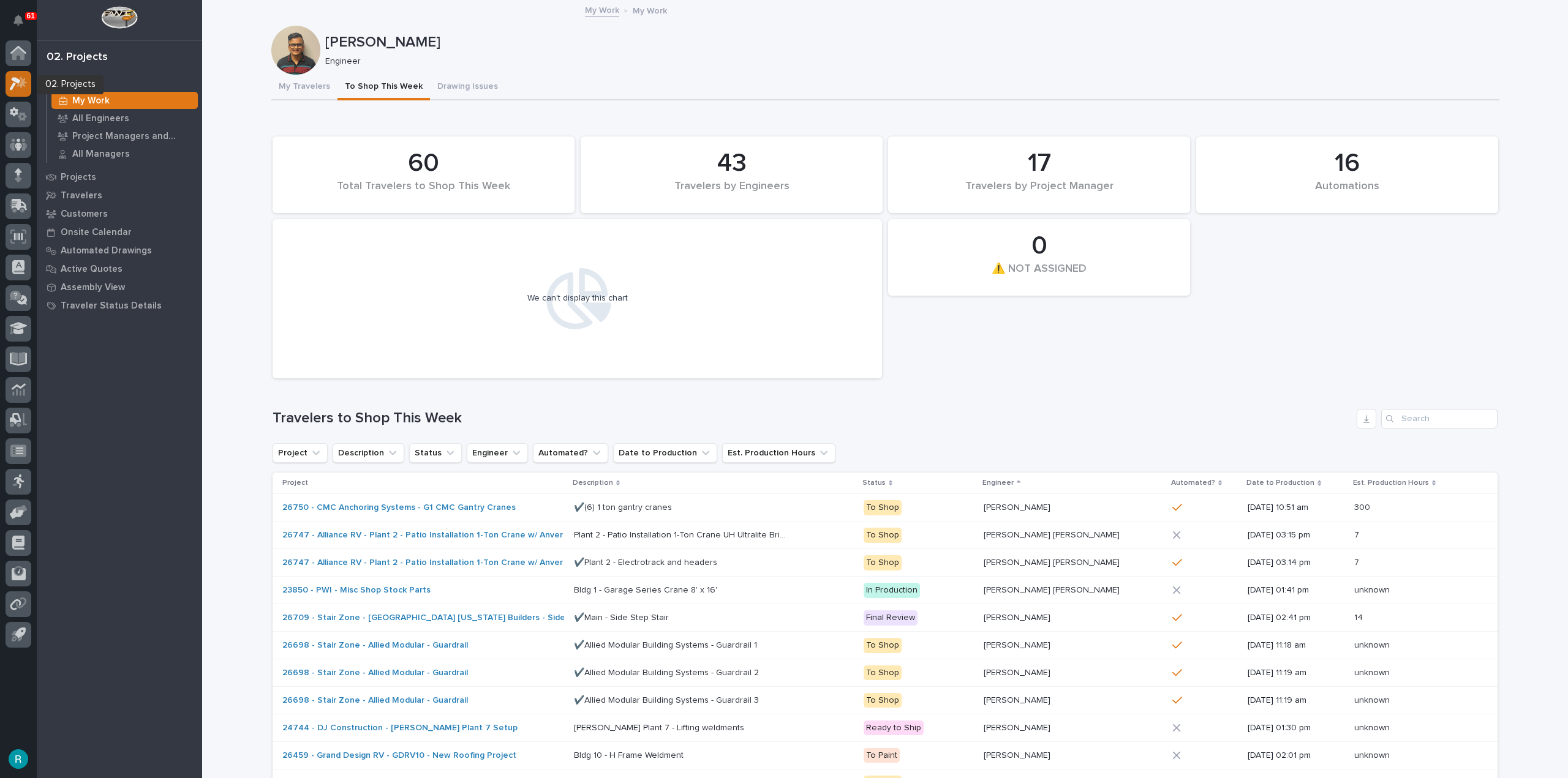
click at [18, 79] on icon at bounding box center [15, 83] width 11 height 13
